Goal: Book appointment/travel/reservation

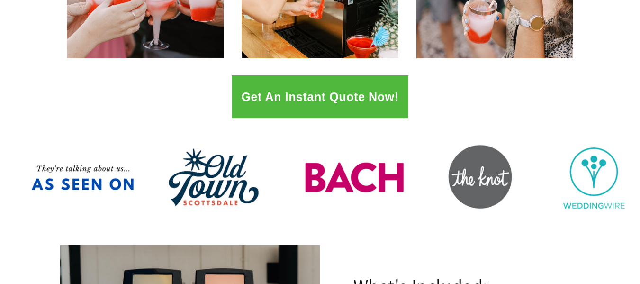
scroll to position [284, 0]
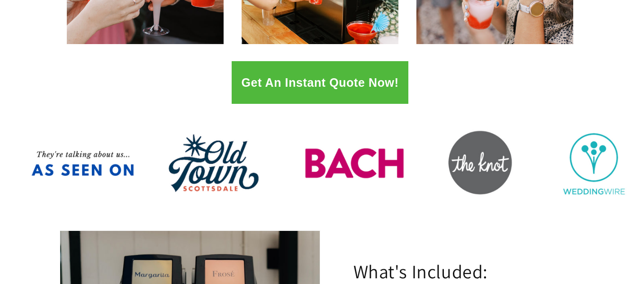
click at [278, 88] on button "Get An Instant Quote Now!" at bounding box center [320, 82] width 176 height 43
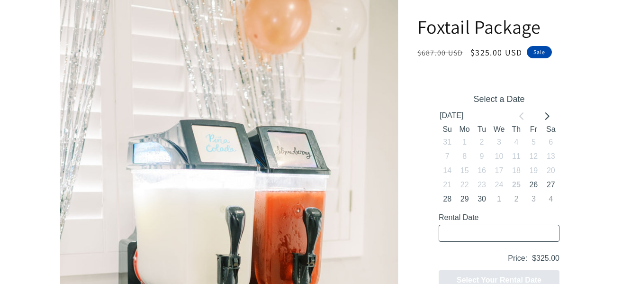
scroll to position [142, 0]
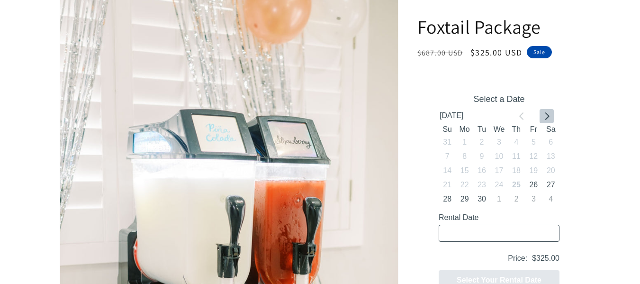
click at [546, 115] on icon "Go to next month" at bounding box center [547, 116] width 8 height 8
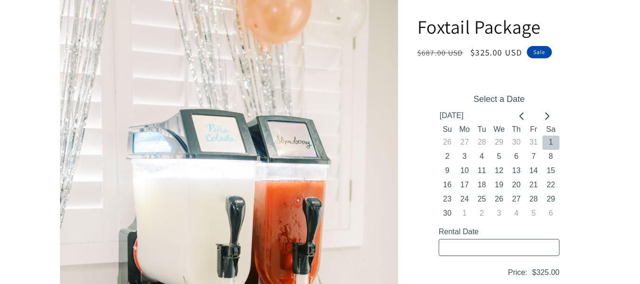
click at [549, 139] on button "1" at bounding box center [550, 143] width 17 height 14
type input "11/01/2025 / 6 spaces"
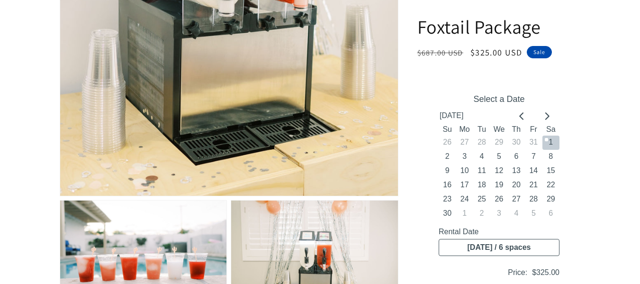
scroll to position [0, 0]
